Goal: Task Accomplishment & Management: Manage account settings

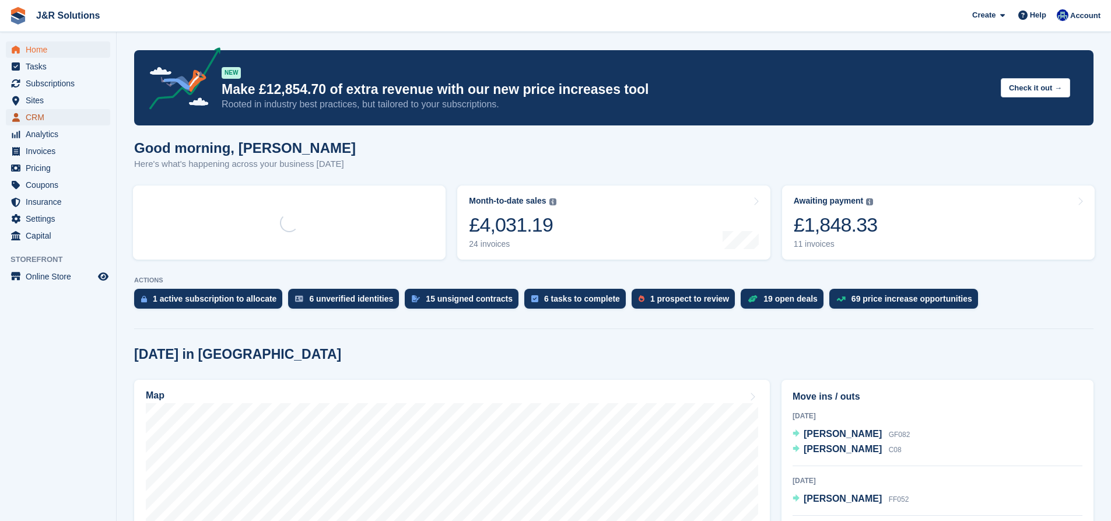
click at [30, 122] on span "CRM" at bounding box center [61, 117] width 70 height 16
click at [34, 115] on span "CRM" at bounding box center [61, 117] width 70 height 16
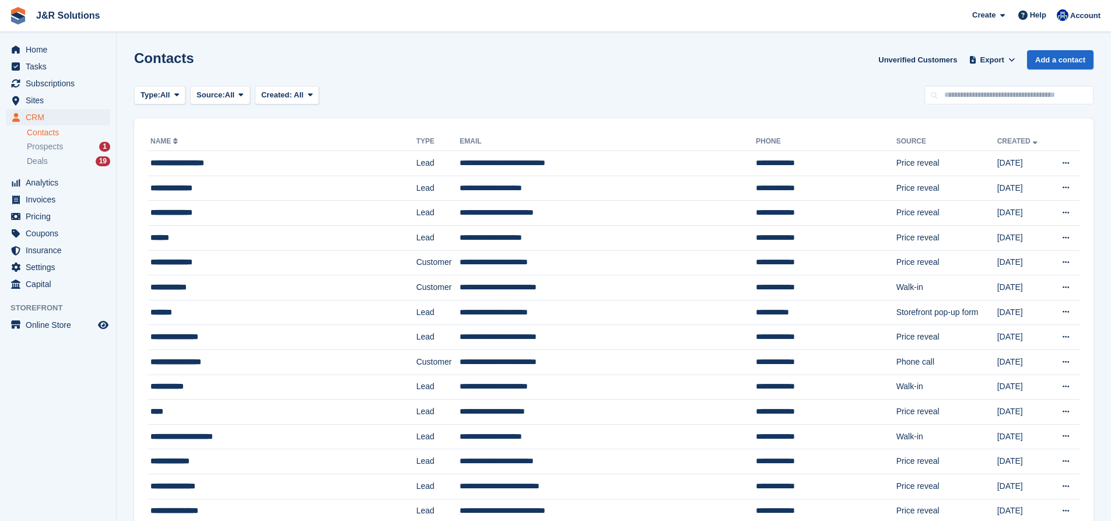
click at [54, 153] on li "Prospects 1" at bounding box center [71, 146] width 89 height 13
click at [54, 150] on span "Prospects" at bounding box center [45, 146] width 36 height 11
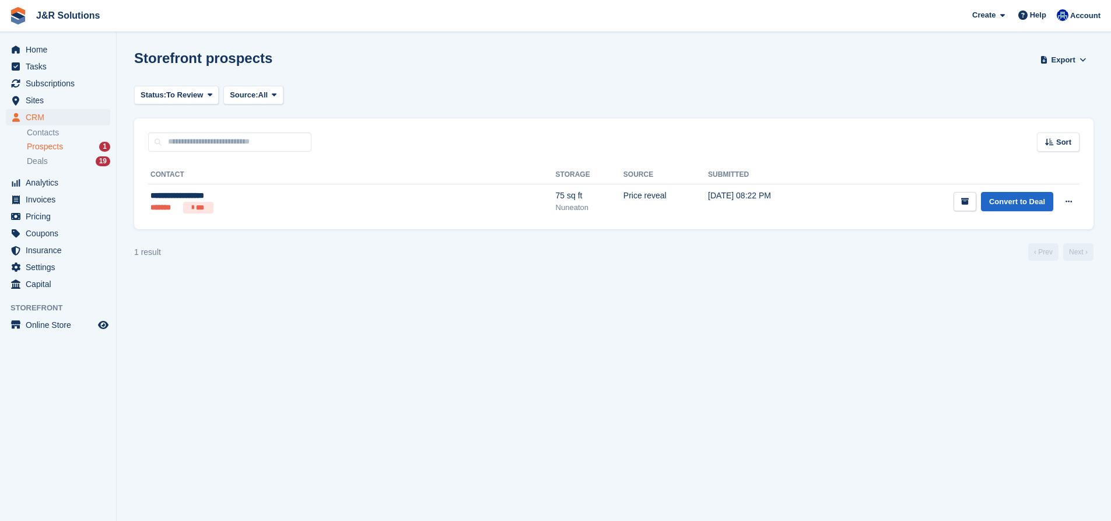
drag, startPoint x: 538, startPoint y: 144, endPoint x: 520, endPoint y: 165, distance: 27.3
click at [525, 152] on div "**********" at bounding box center [613, 173] width 959 height 111
click at [623, 176] on th "Source" at bounding box center [665, 175] width 85 height 19
click at [623, 185] on td "Price reveal" at bounding box center [665, 202] width 85 height 36
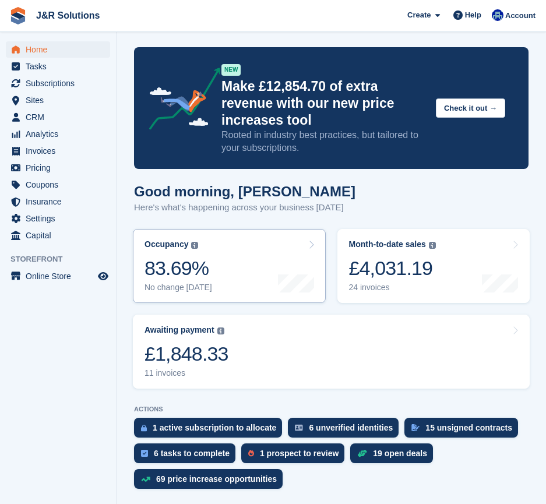
scroll to position [49, 0]
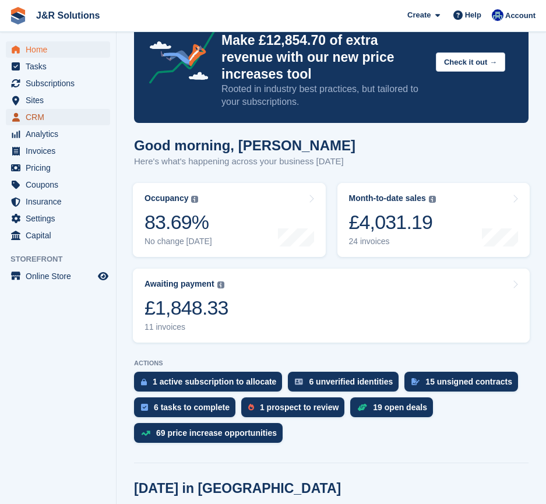
click at [34, 118] on span "CRM" at bounding box center [61, 117] width 70 height 16
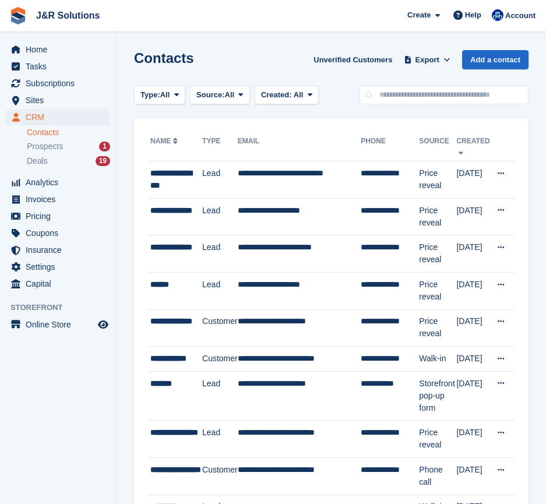
click at [40, 41] on div "Home Tasks Subscriptions Subscriptions Subscriptions Contracts Price increases …" at bounding box center [58, 165] width 116 height 256
click at [41, 44] on span "Home" at bounding box center [61, 49] width 70 height 16
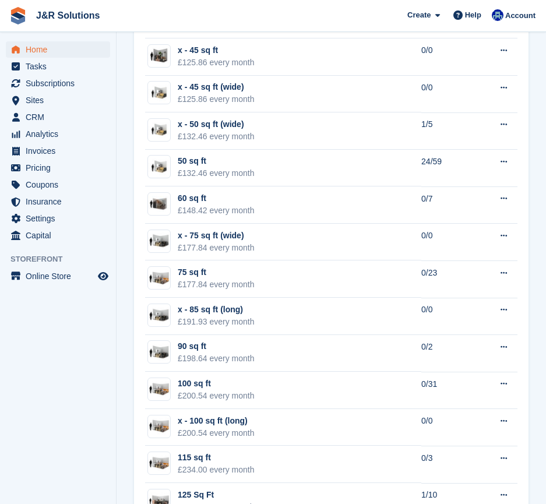
scroll to position [1449, 0]
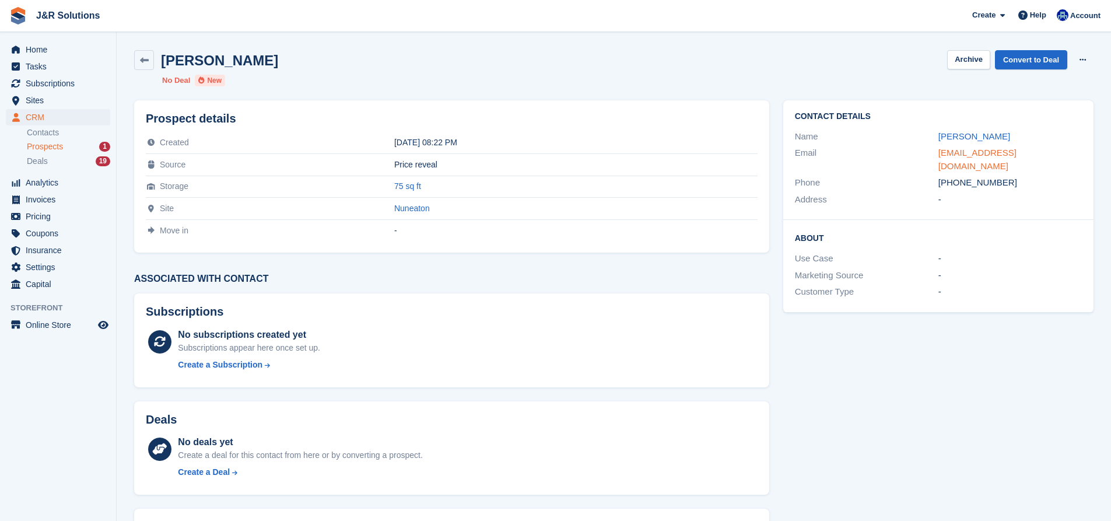
click at [998, 157] on link "[EMAIL_ADDRESS][DOMAIN_NAME]" at bounding box center [977, 159] width 78 height 23
click at [394, 181] on td "75 sq ft" at bounding box center [575, 187] width 363 height 22
click at [394, 185] on link "75 sq ft" at bounding box center [407, 185] width 27 height 9
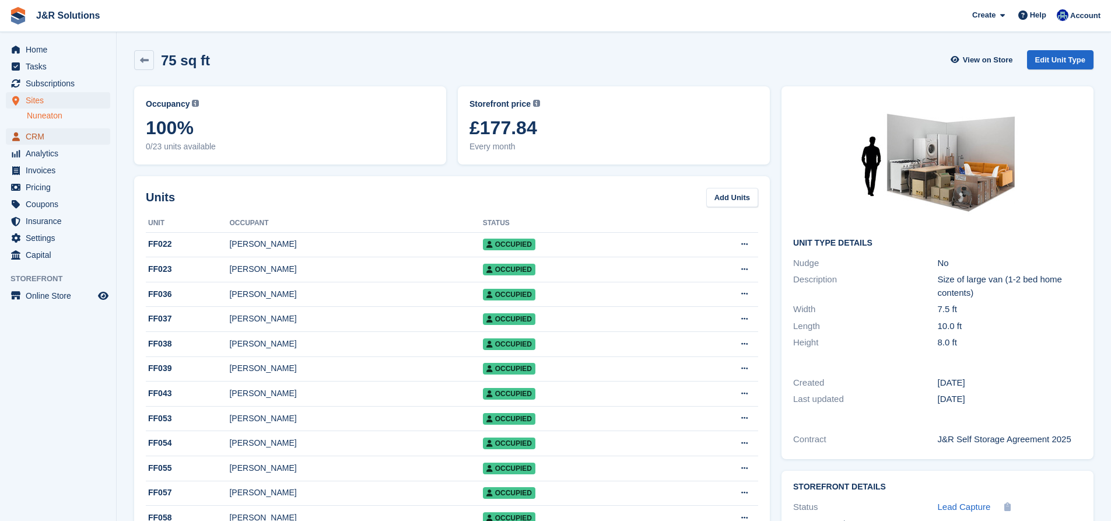
click at [57, 136] on span "CRM" at bounding box center [61, 136] width 70 height 16
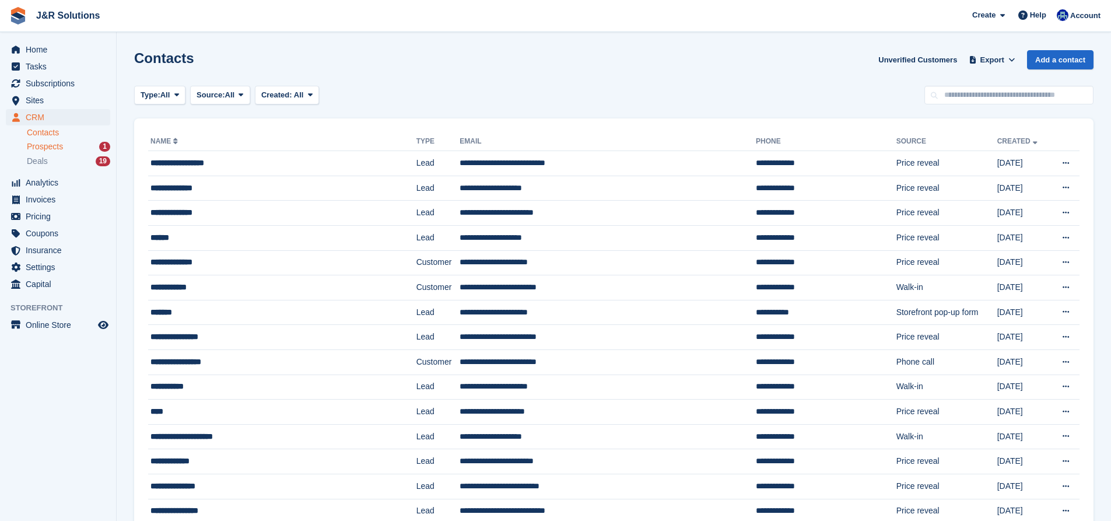
click at [77, 147] on div "Prospects 1" at bounding box center [68, 146] width 83 height 11
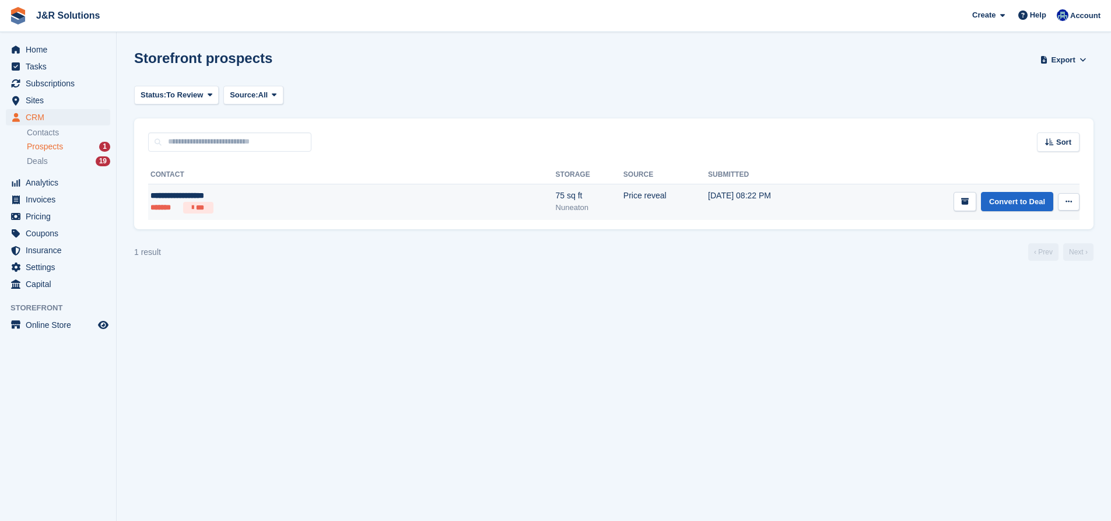
click at [708, 202] on td "01 Sep, 08:22 PM" at bounding box center [770, 202] width 124 height 36
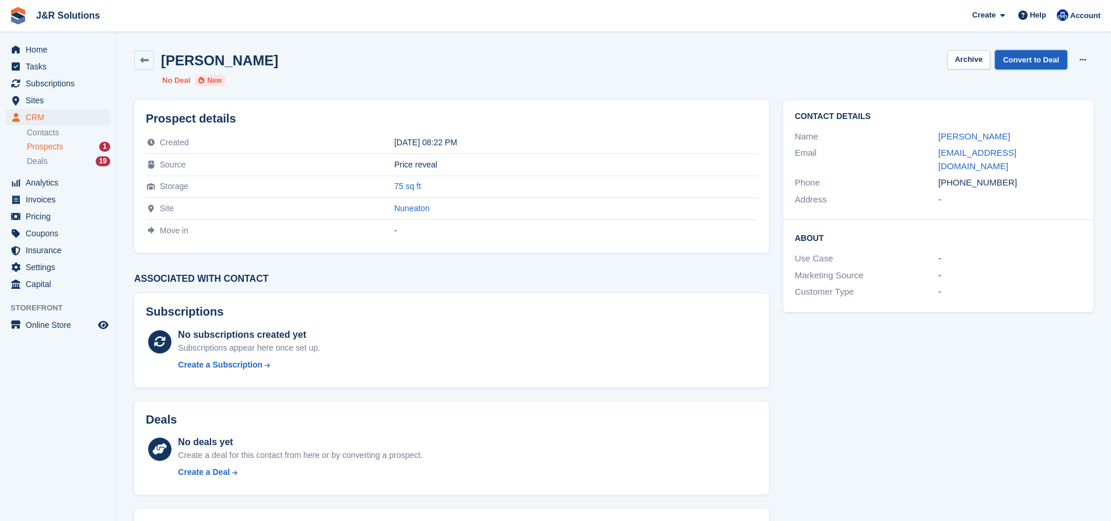
click at [1021, 62] on link "Convert to Deal" at bounding box center [1031, 59] width 72 height 19
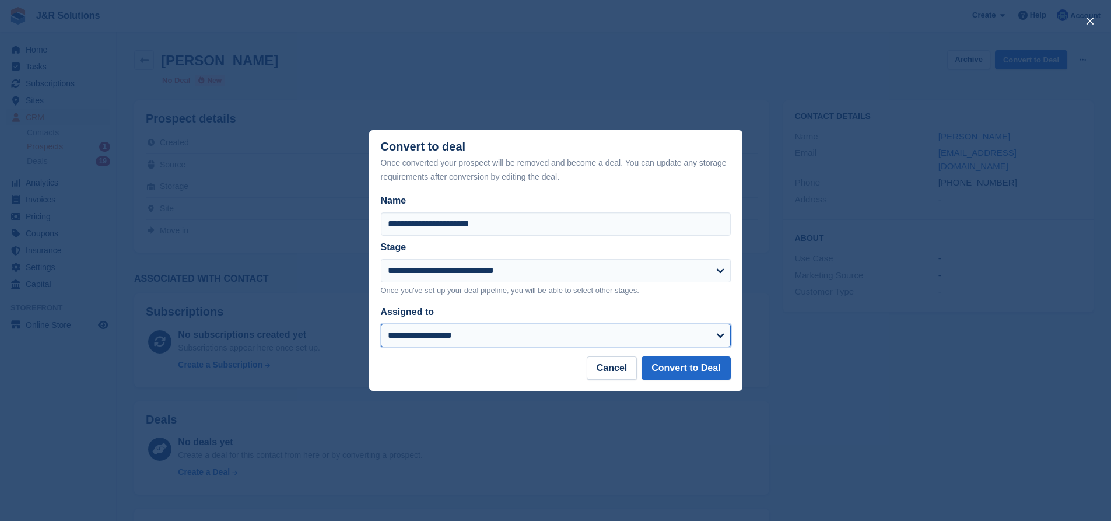
click at [451, 337] on select "**********" at bounding box center [556, 335] width 350 height 23
select select "****"
click at [381, 325] on select "**********" at bounding box center [556, 335] width 350 height 23
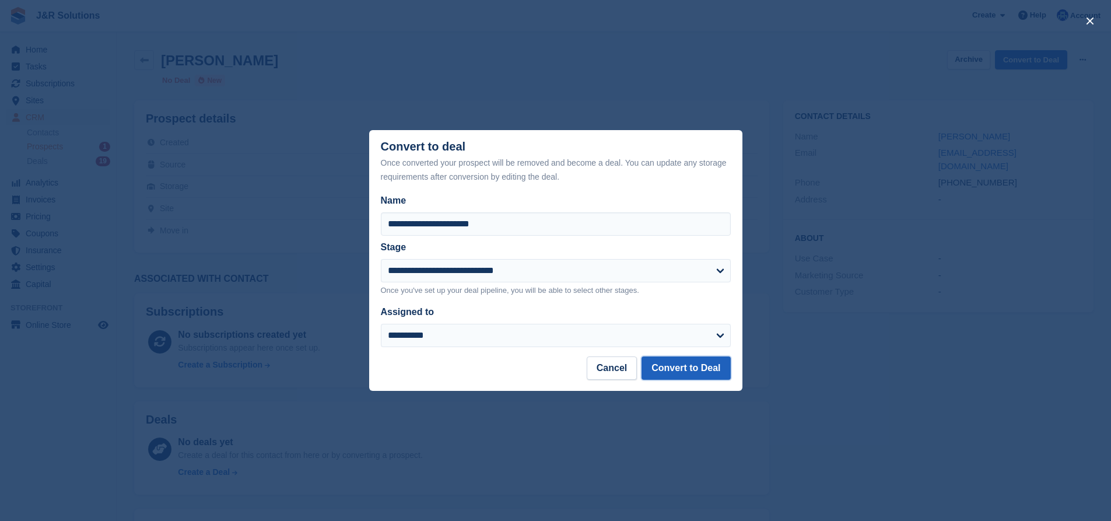
click at [692, 371] on button "Convert to Deal" at bounding box center [685, 367] width 89 height 23
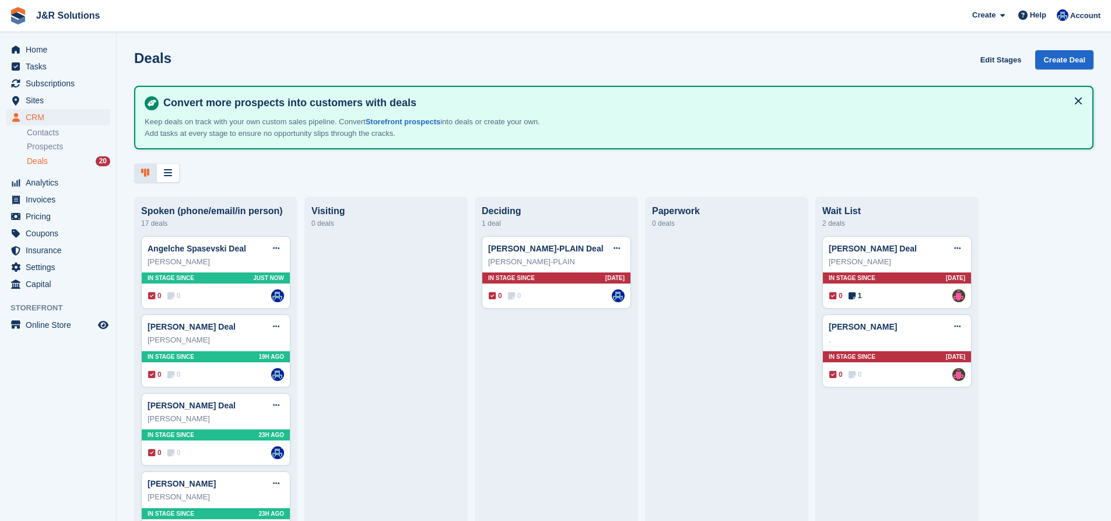
click at [301, 174] on div at bounding box center [613, 172] width 959 height 19
